Goal: Information Seeking & Learning: Learn about a topic

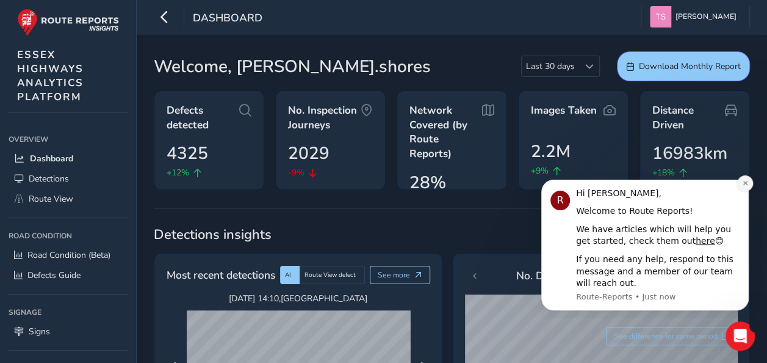
click at [746, 183] on icon "Dismiss notification" at bounding box center [745, 183] width 7 height 7
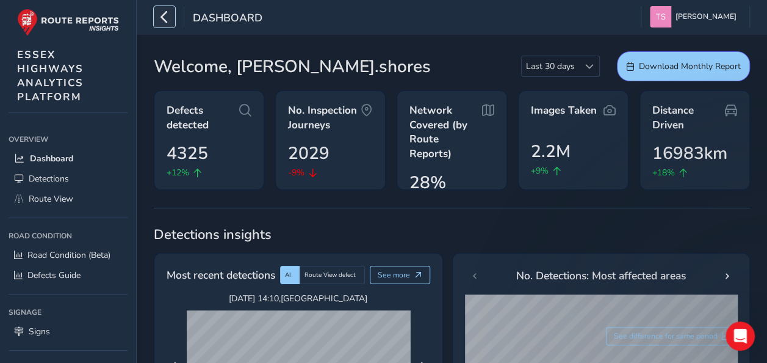
click at [165, 14] on icon "button" at bounding box center [164, 16] width 13 height 21
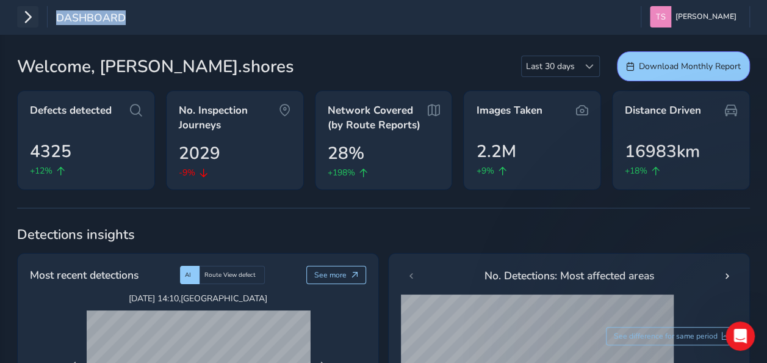
click at [165, 14] on div "Dashboard Taylor Shores Colour Scheme: Dark Dim Light Logout" at bounding box center [383, 17] width 767 height 34
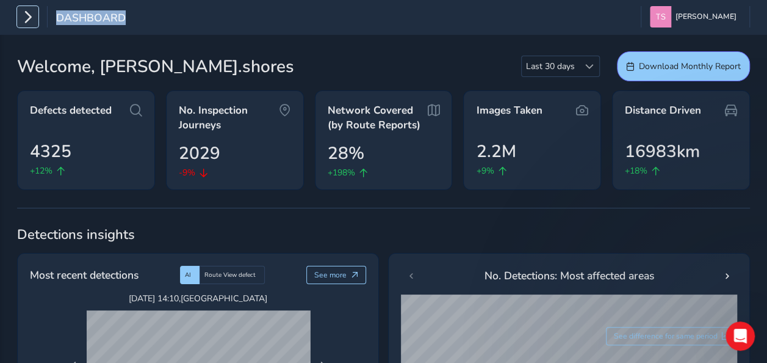
click at [24, 16] on icon "button" at bounding box center [27, 16] width 13 height 21
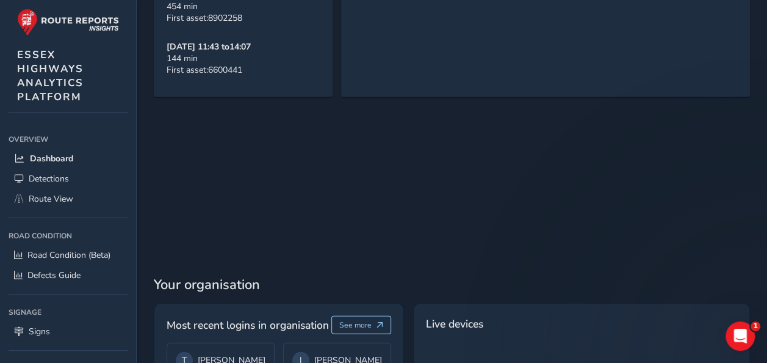
scroll to position [1507, 0]
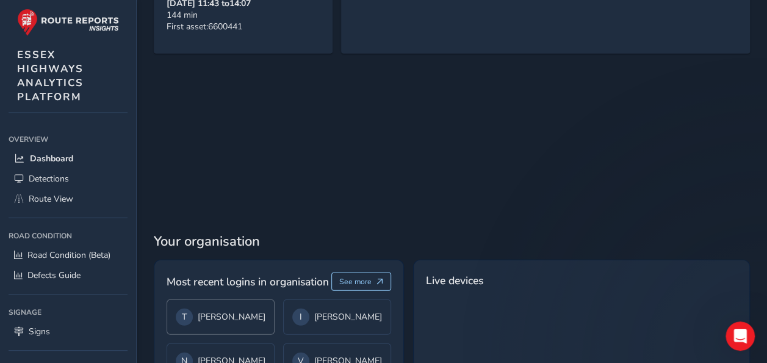
click at [227, 308] on div "T Taylor Shores" at bounding box center [221, 316] width 90 height 17
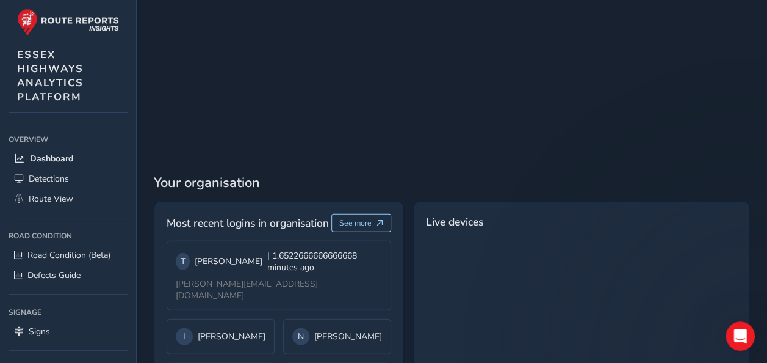
scroll to position [1565, 0]
click at [74, 199] on link "Route View" at bounding box center [68, 199] width 119 height 20
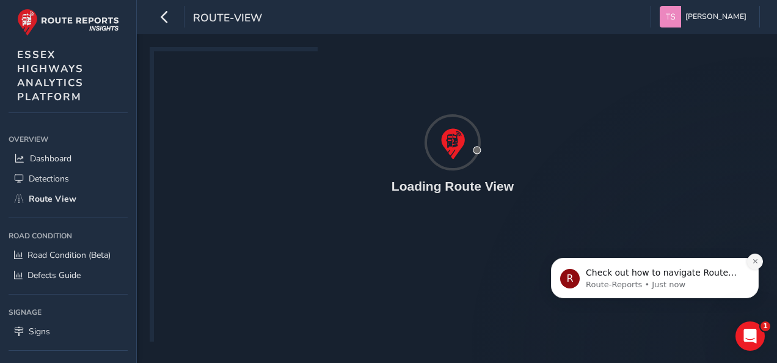
click at [753, 266] on button "Dismiss notification" at bounding box center [755, 261] width 16 height 16
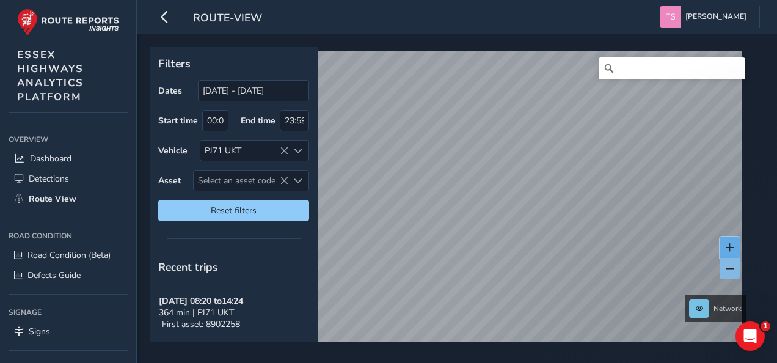
click at [738, 243] on button at bounding box center [729, 246] width 20 height 21
click at [730, 242] on button at bounding box center [729, 246] width 20 height 21
click at [730, 243] on span at bounding box center [729, 247] width 9 height 9
click at [741, 247] on div "Network" at bounding box center [453, 194] width 606 height 294
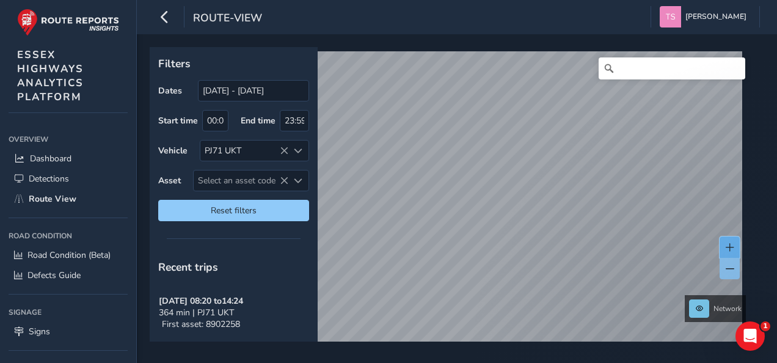
click at [725, 245] on span at bounding box center [729, 247] width 9 height 9
click at [728, 247] on span at bounding box center [729, 247] width 9 height 9
click at [722, 265] on button at bounding box center [729, 268] width 20 height 21
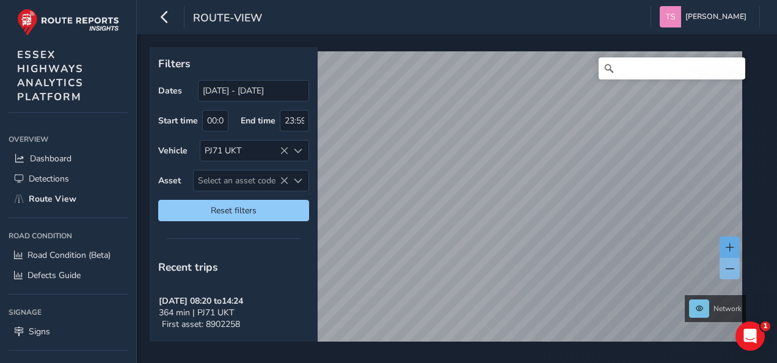
click at [741, 255] on div "Network" at bounding box center [453, 194] width 606 height 294
click at [739, 253] on button at bounding box center [729, 246] width 20 height 21
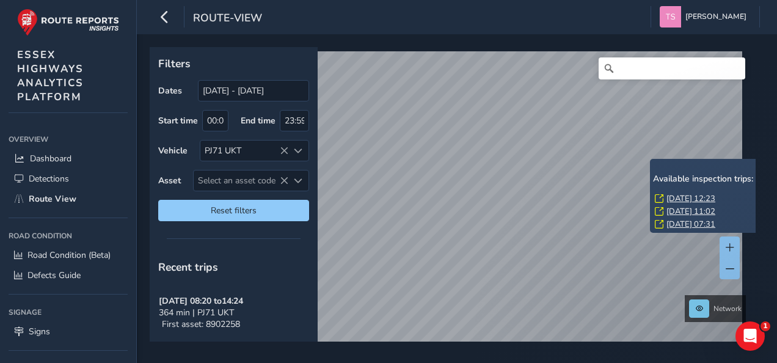
click at [687, 195] on link "[DATE] 12:23" at bounding box center [690, 198] width 49 height 11
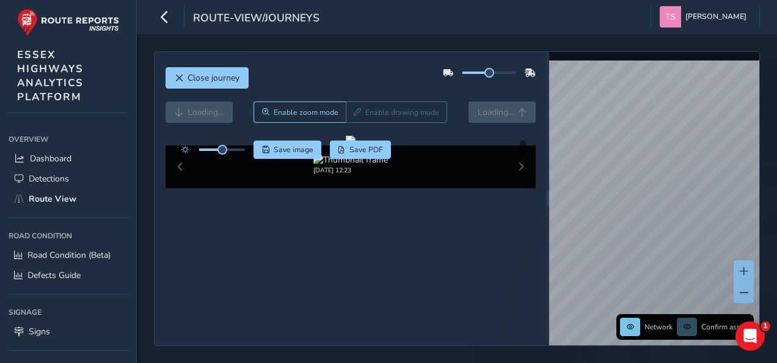
click at [355, 145] on div at bounding box center [351, 141] width 10 height 10
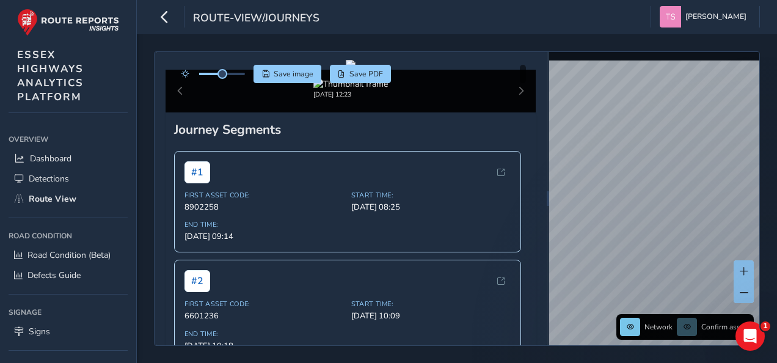
scroll to position [76, 0]
click at [511, 112] on div "[DATE] 12:23" at bounding box center [350, 90] width 371 height 43
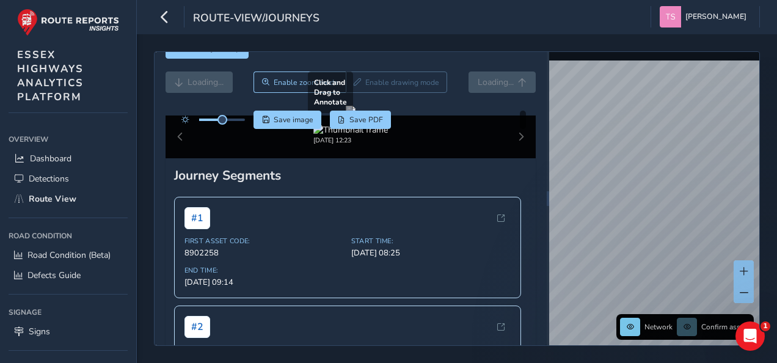
scroll to position [40, 0]
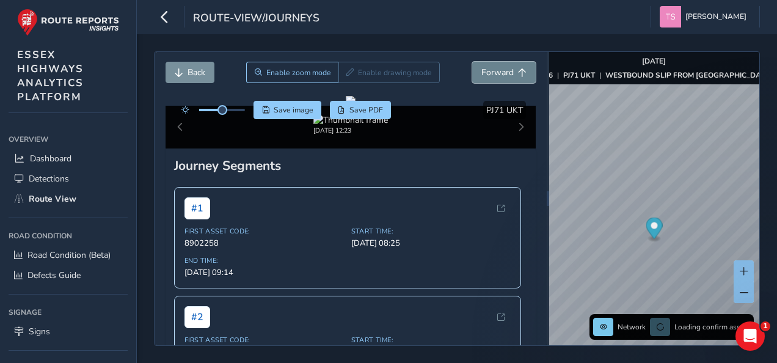
click at [486, 73] on span "Forward" at bounding box center [497, 73] width 32 height 12
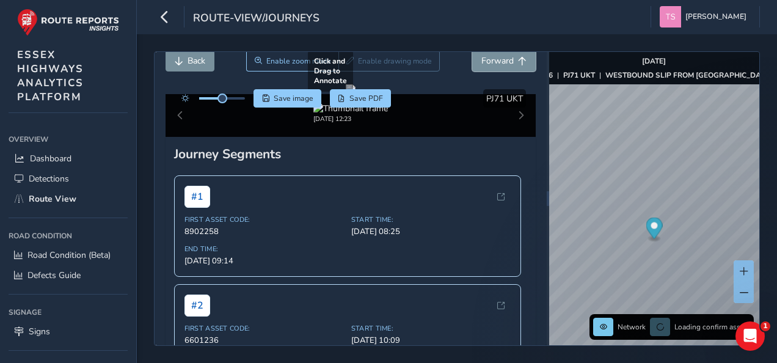
scroll to position [55, 0]
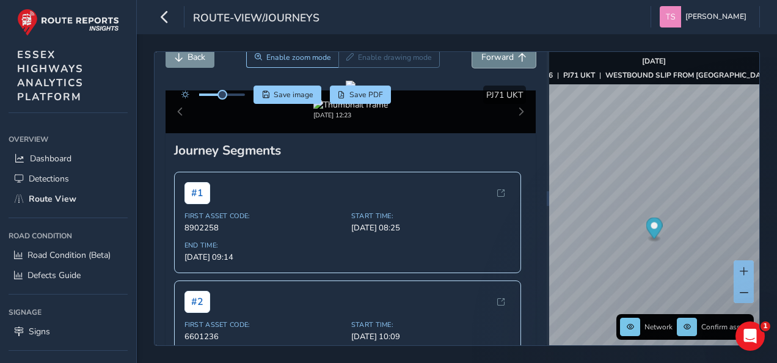
click at [495, 61] on span "Forward" at bounding box center [497, 57] width 32 height 12
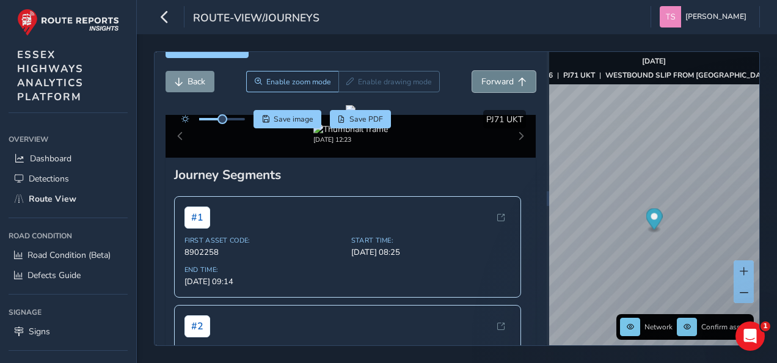
scroll to position [55, 0]
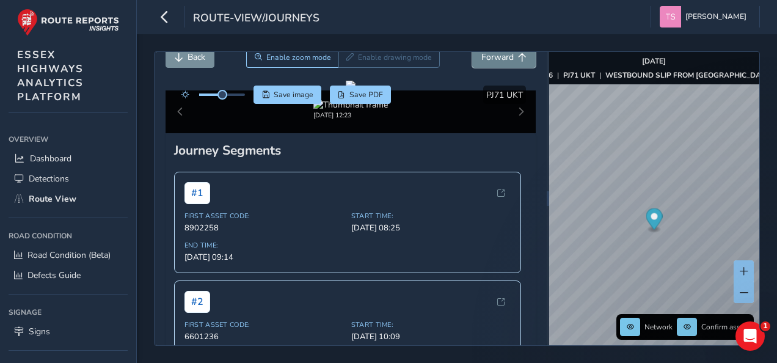
click at [495, 61] on span "Forward" at bounding box center [497, 57] width 32 height 12
